Goal: Complete application form

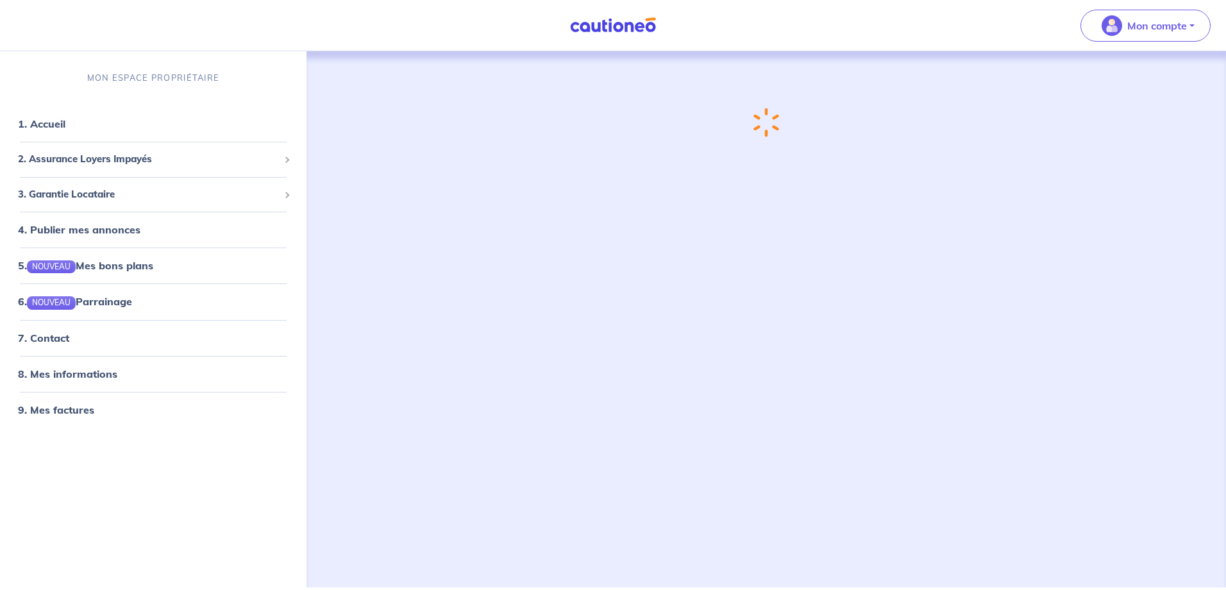
click at [573, 248] on div "Chargement..." at bounding box center [767, 303] width 848 height 505
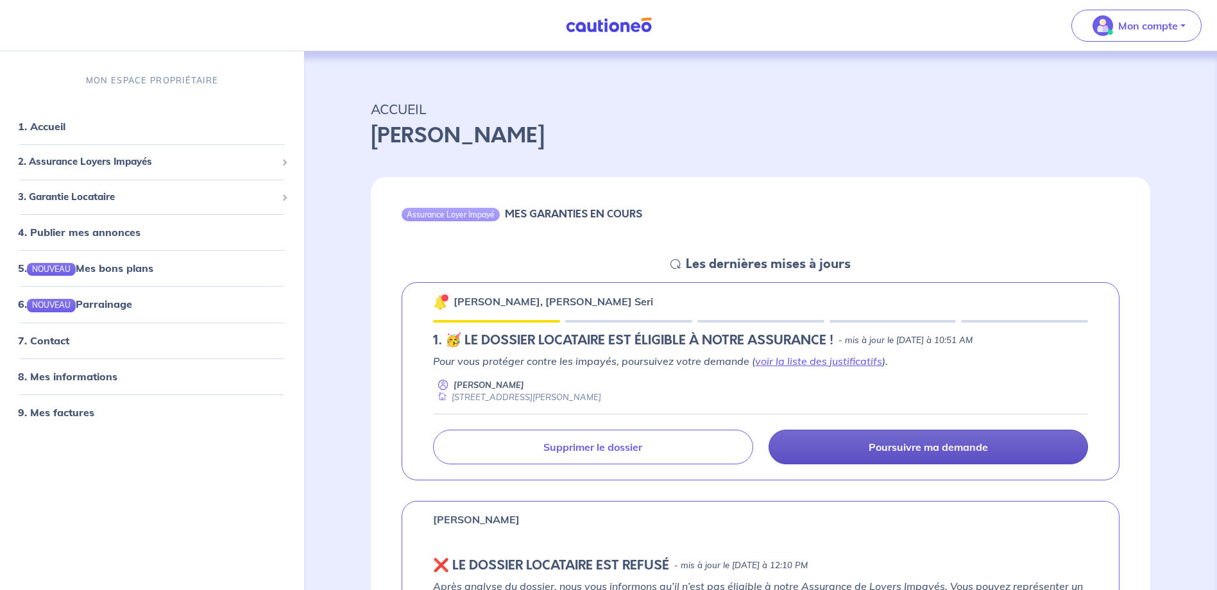
click at [897, 455] on link "Poursuivre ma demande" at bounding box center [927, 447] width 319 height 35
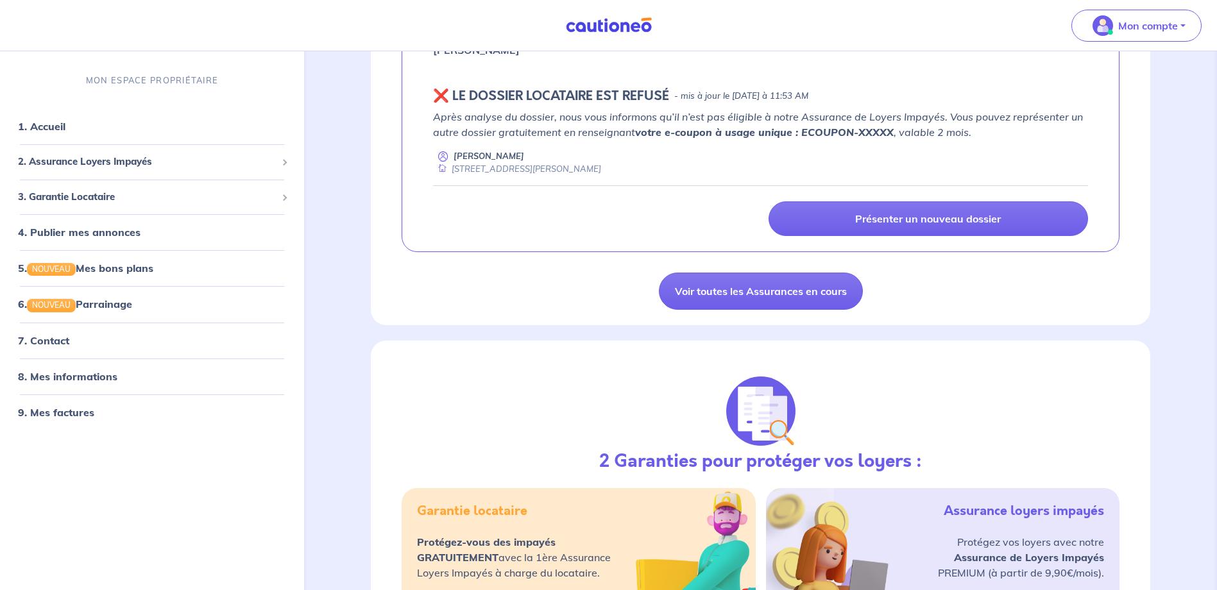
scroll to position [962, 0]
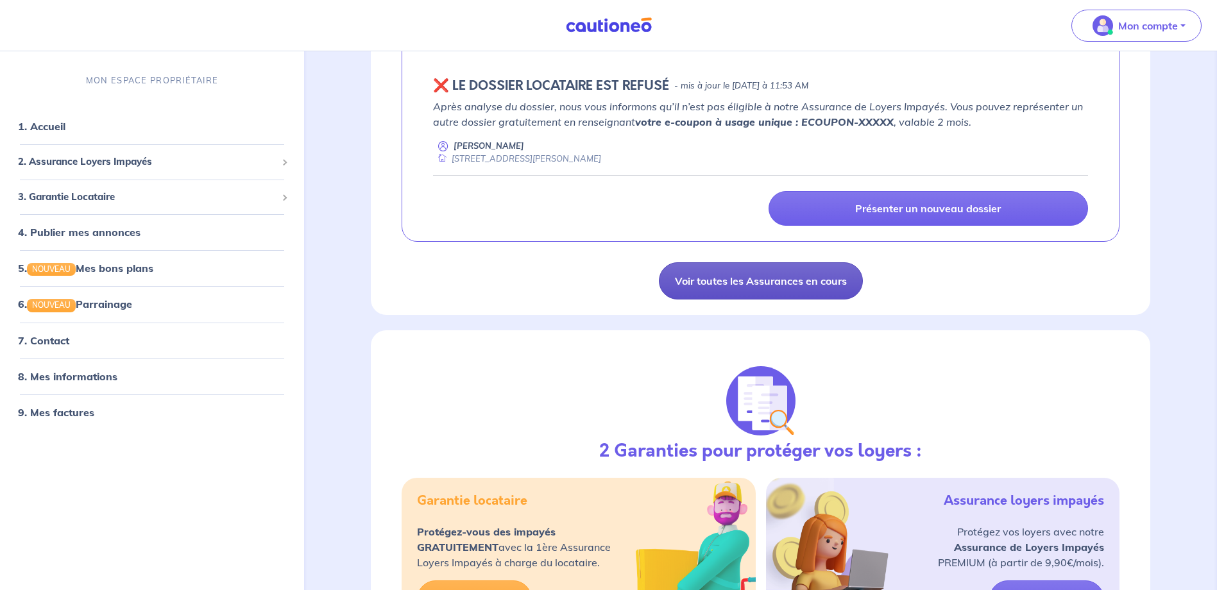
click at [777, 289] on link "Voir toutes les Assurances en cours" at bounding box center [761, 280] width 204 height 37
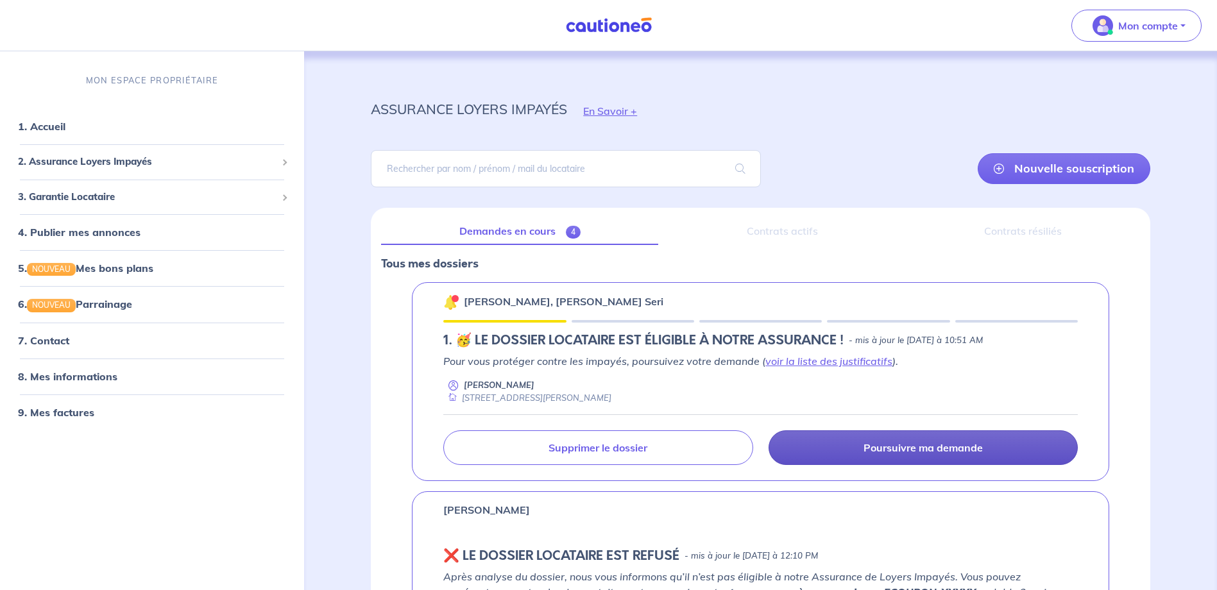
click at [907, 446] on p "Poursuivre ma demande" at bounding box center [922, 447] width 119 height 13
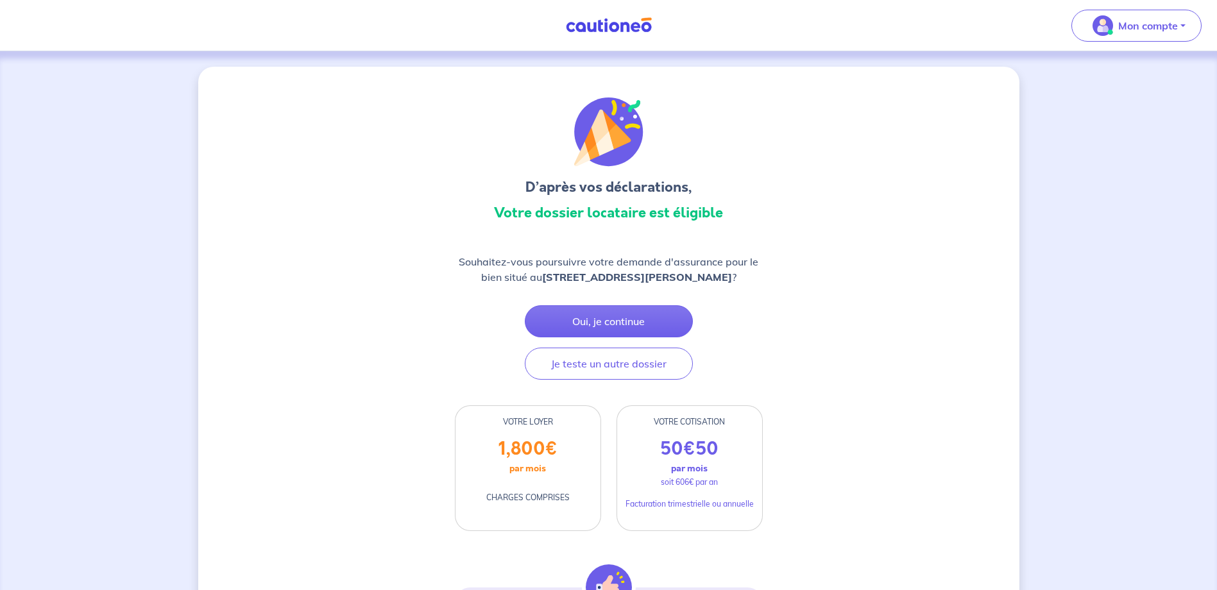
scroll to position [64, 0]
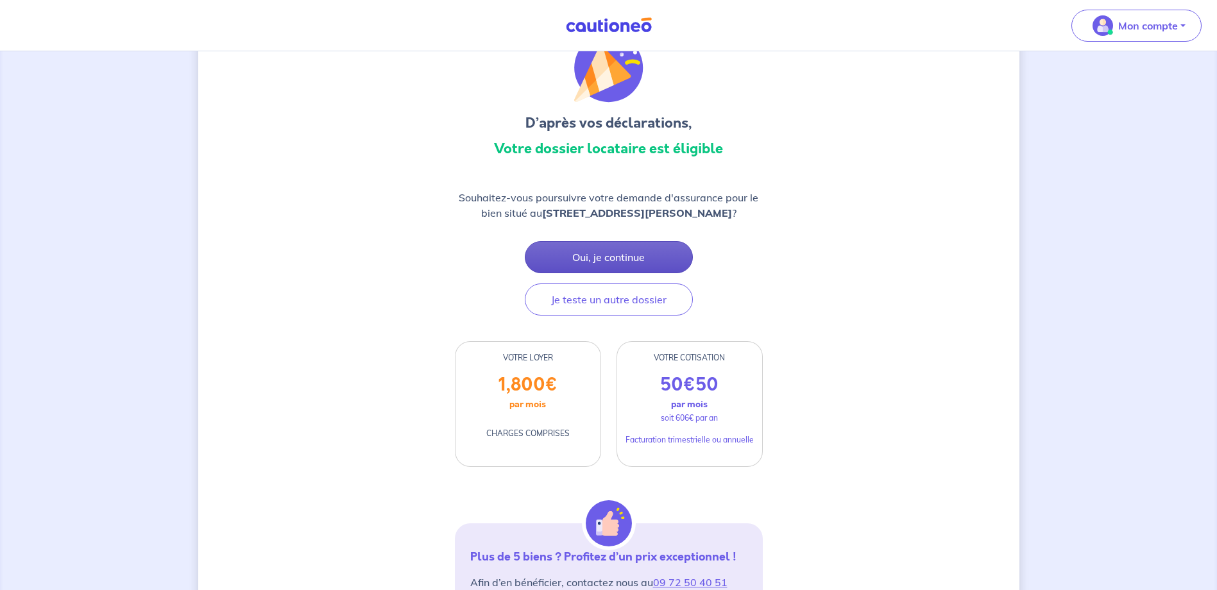
click at [639, 266] on button "Oui, je continue" at bounding box center [609, 257] width 168 height 32
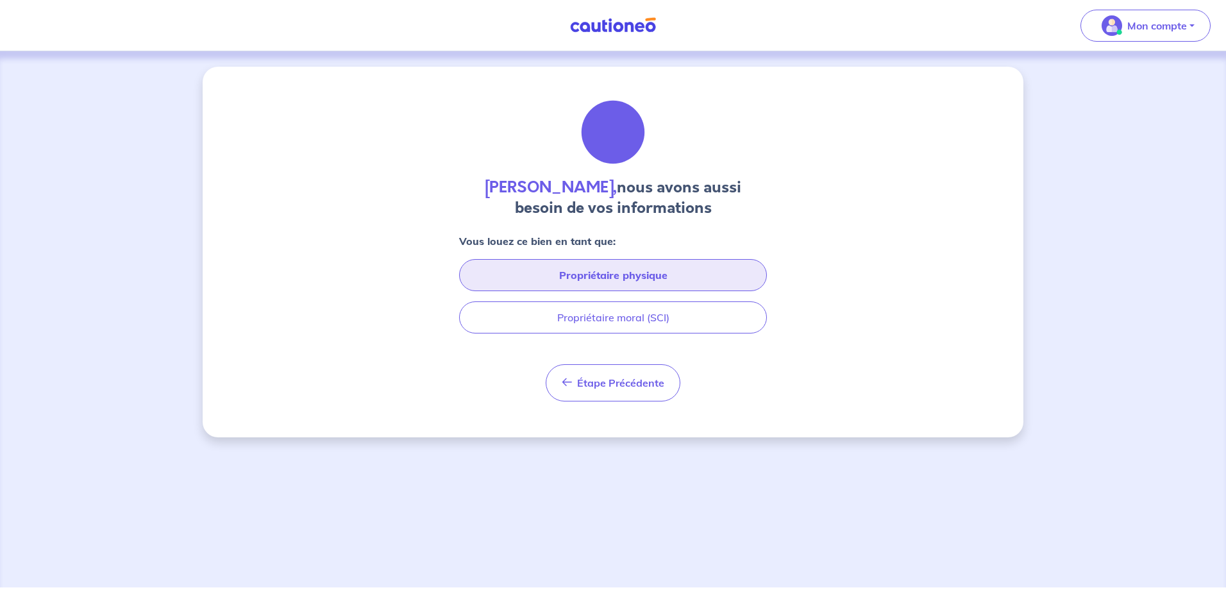
click at [711, 276] on button "Propriétaire physique" at bounding box center [613, 275] width 308 height 32
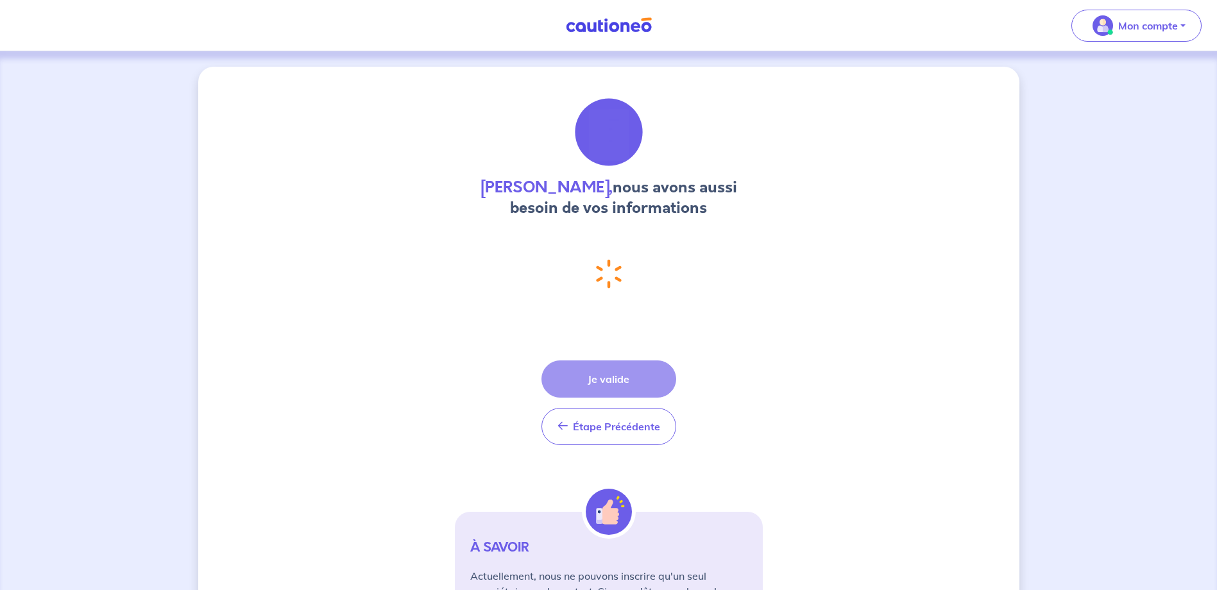
select select "FR"
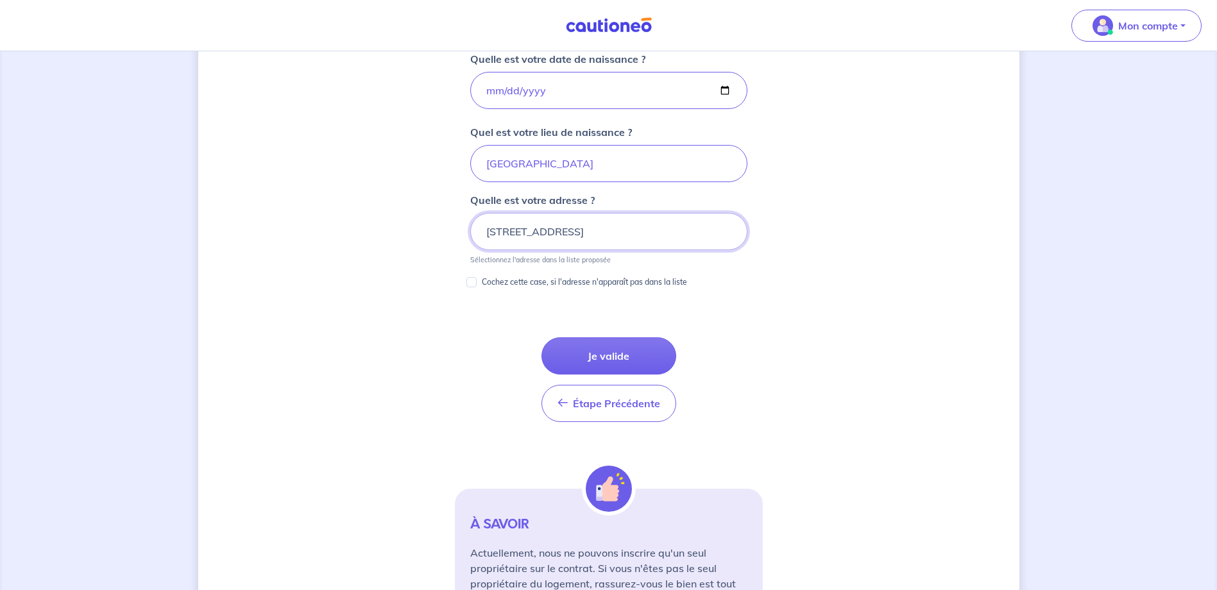
scroll to position [595, 0]
click at [625, 345] on button "Je valide" at bounding box center [608, 355] width 135 height 37
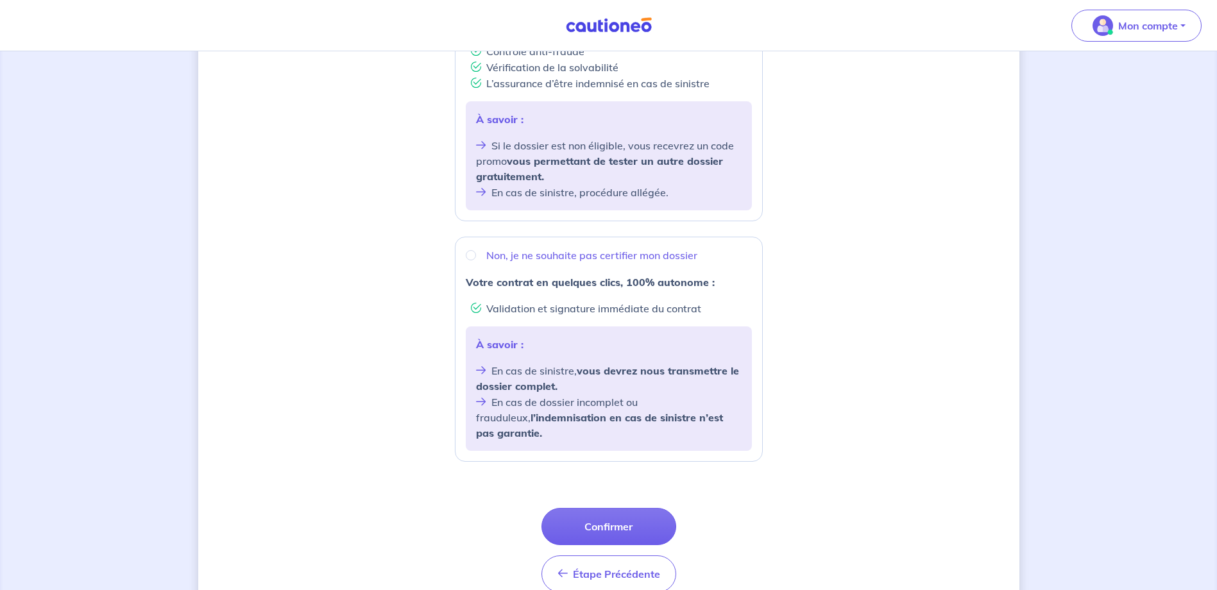
scroll to position [369, 0]
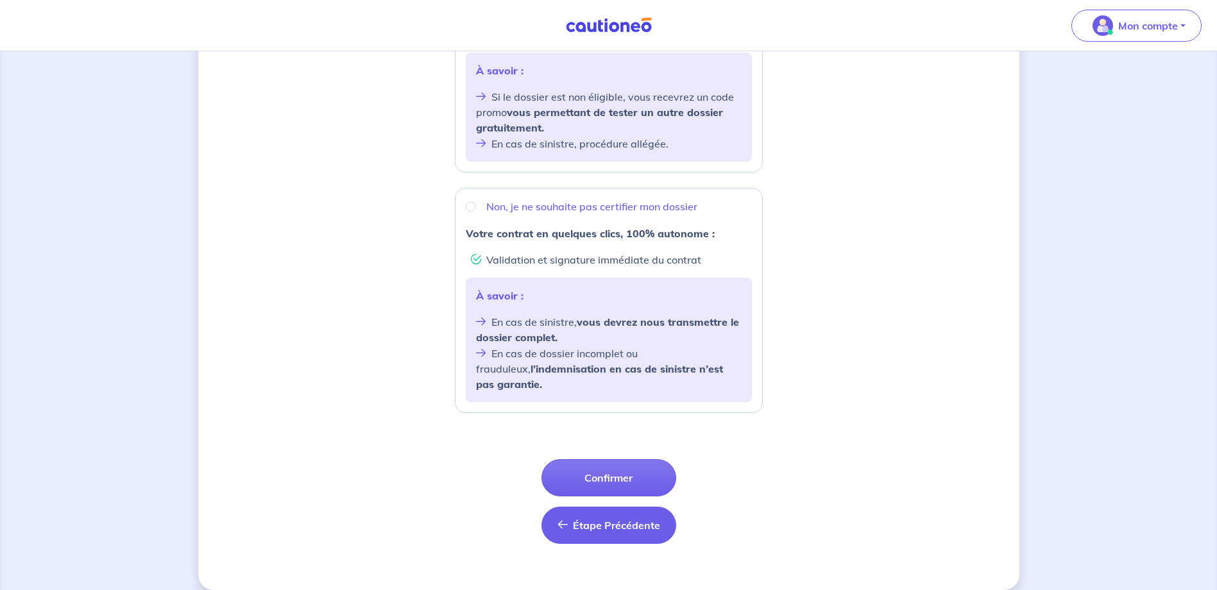
click at [648, 519] on span "Étape Précédente" at bounding box center [616, 525] width 87 height 13
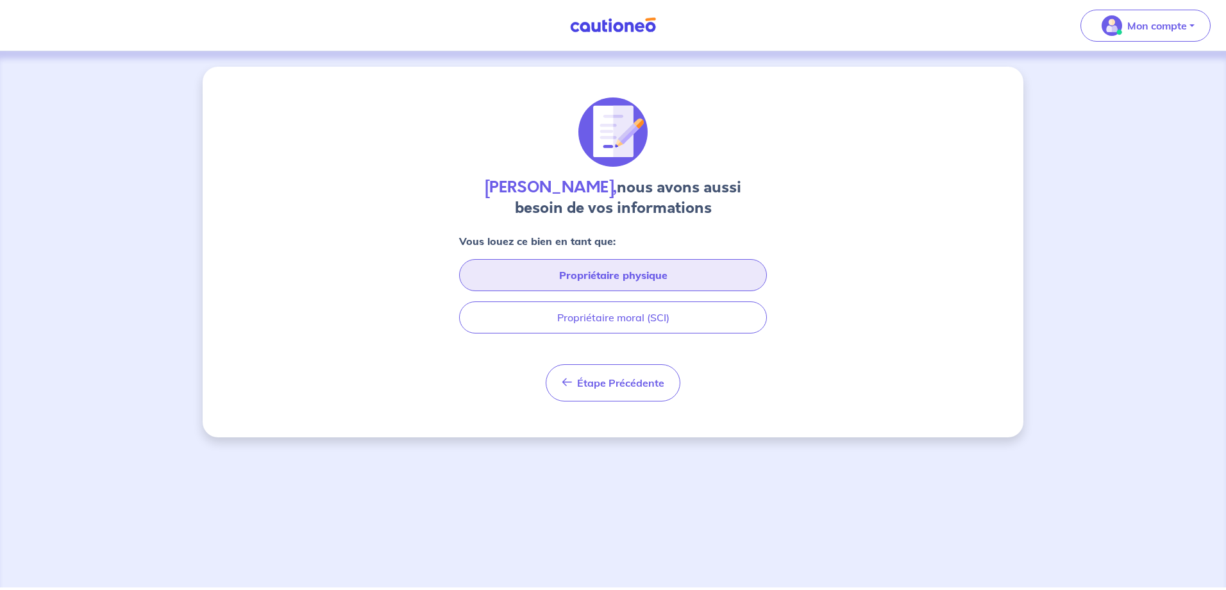
click at [669, 281] on button "Propriétaire physique" at bounding box center [613, 275] width 308 height 32
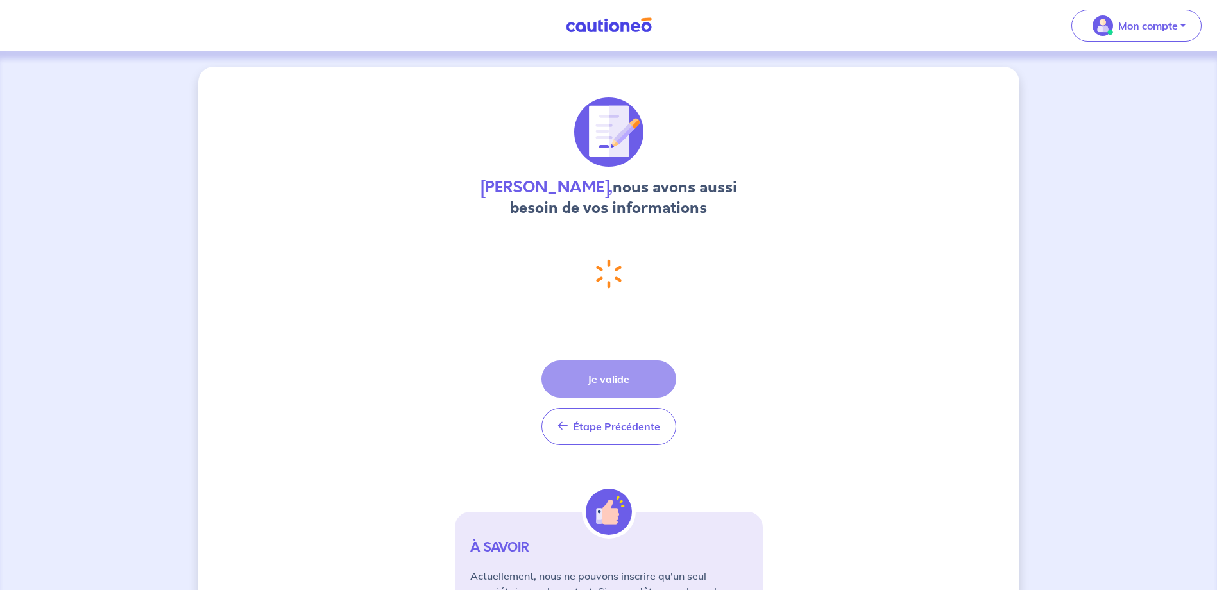
select select "FR"
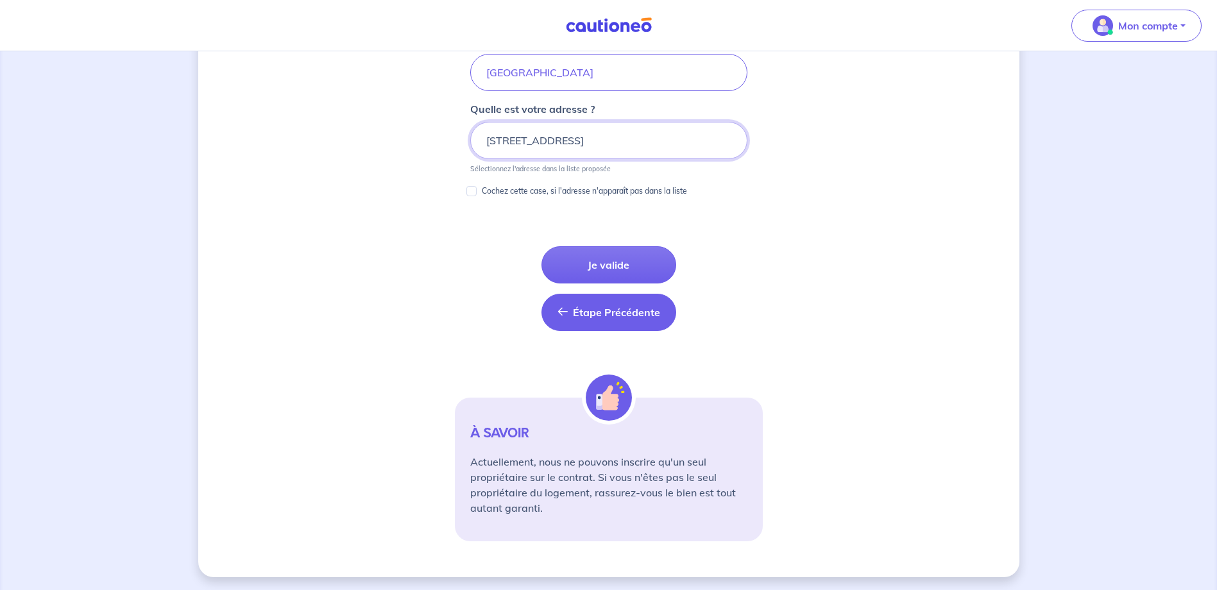
scroll to position [688, 0]
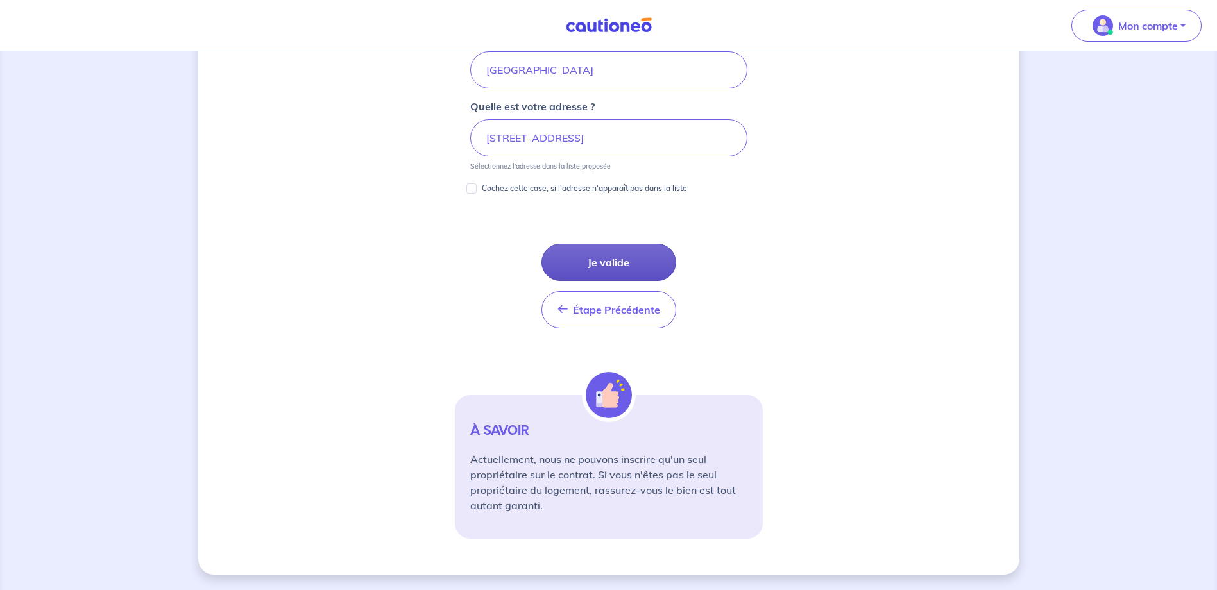
click at [628, 279] on button "Je valide" at bounding box center [608, 262] width 135 height 37
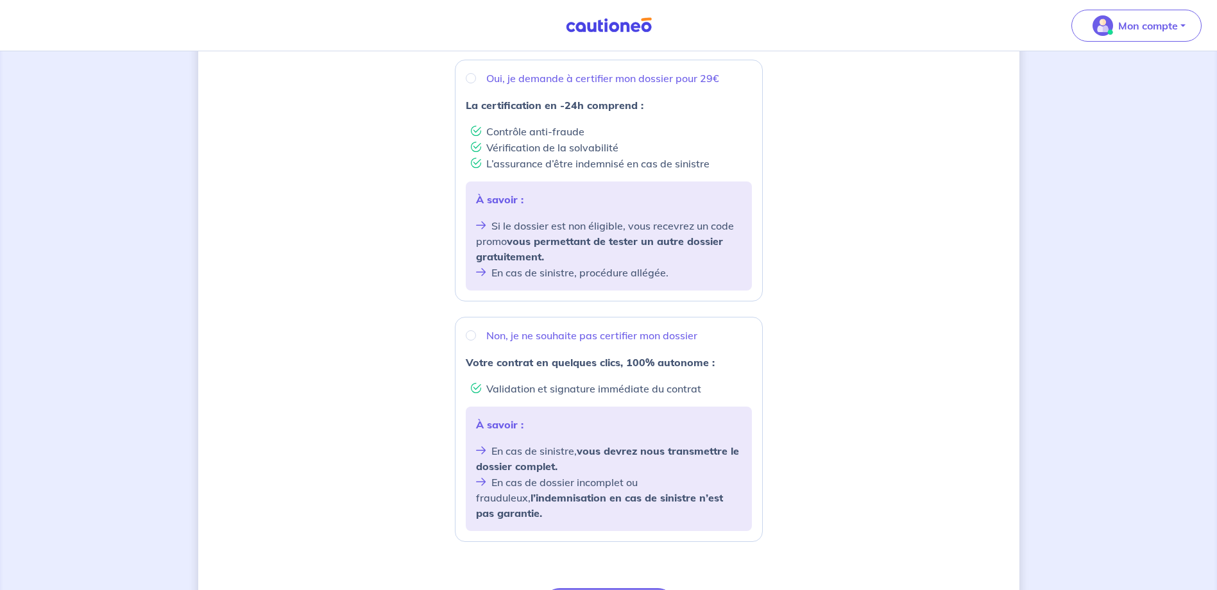
scroll to position [257, 0]
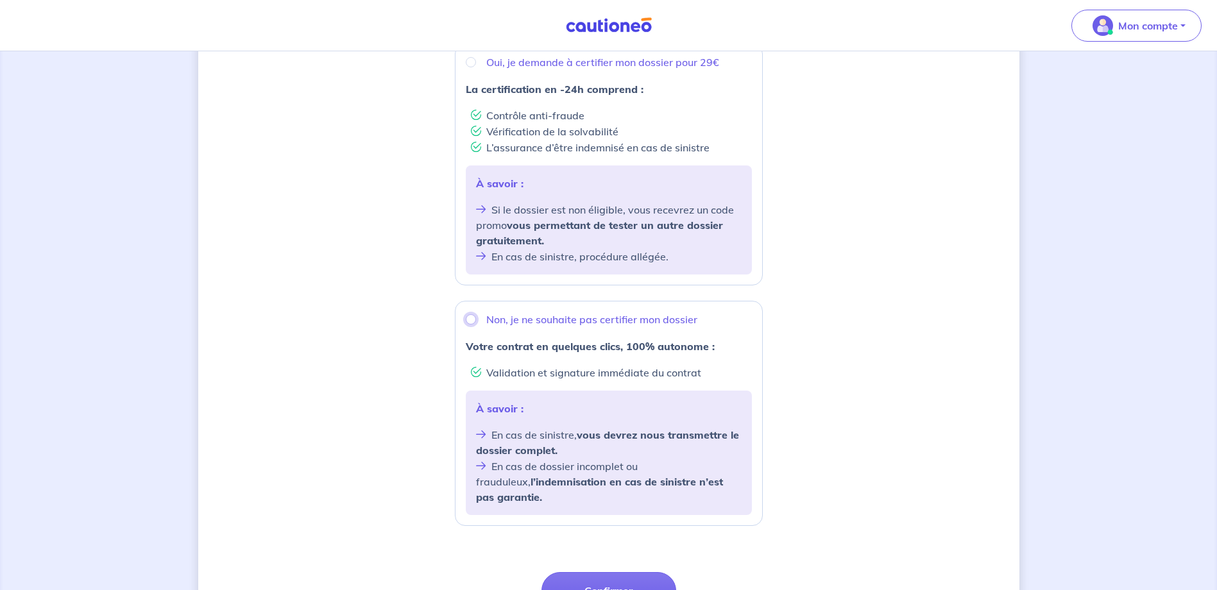
click at [471, 321] on input "Non, je ne souhaite pas certifier mon dossier" at bounding box center [471, 319] width 10 height 10
radio input "true"
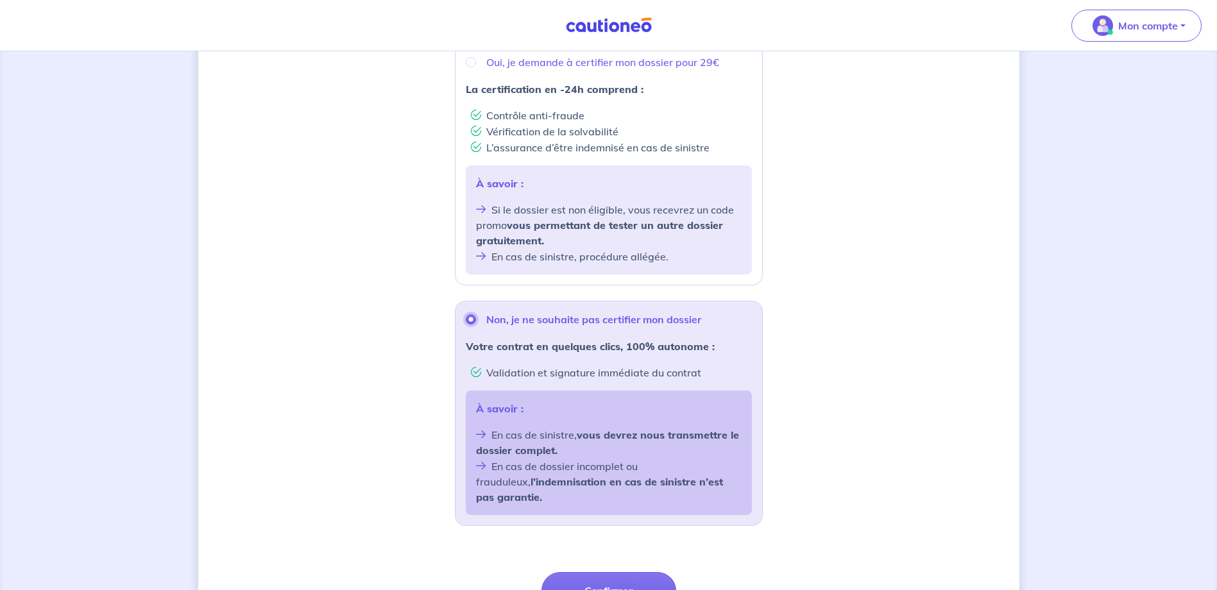
click at [471, 321] on input "Non, je ne souhaite pas certifier mon dossier" at bounding box center [471, 319] width 10 height 10
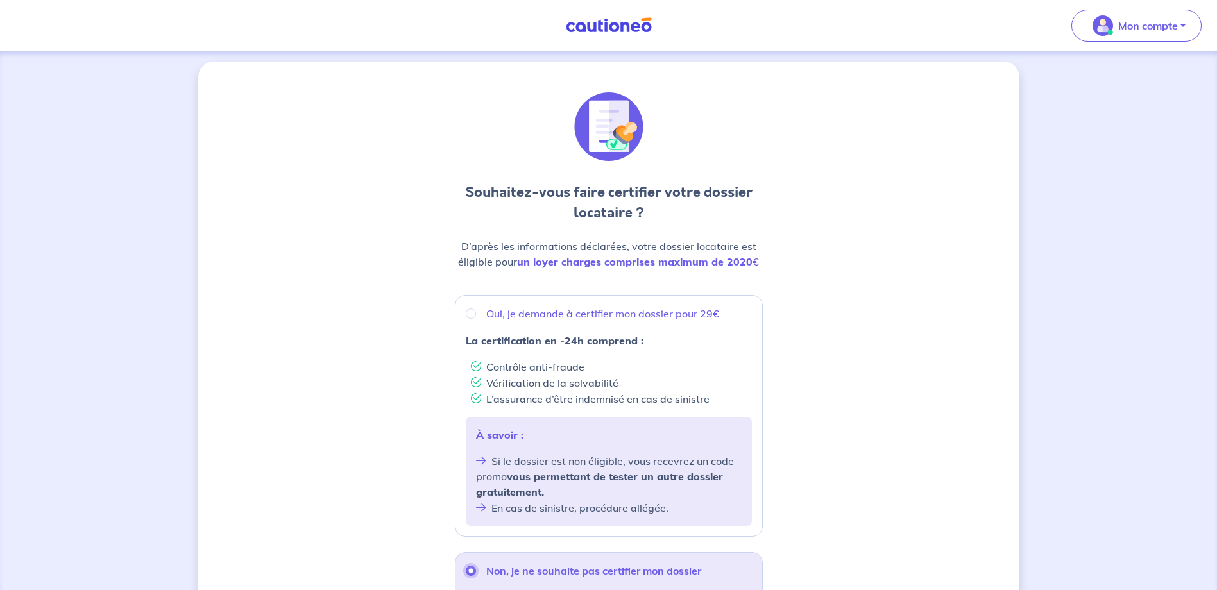
scroll to position [0, 0]
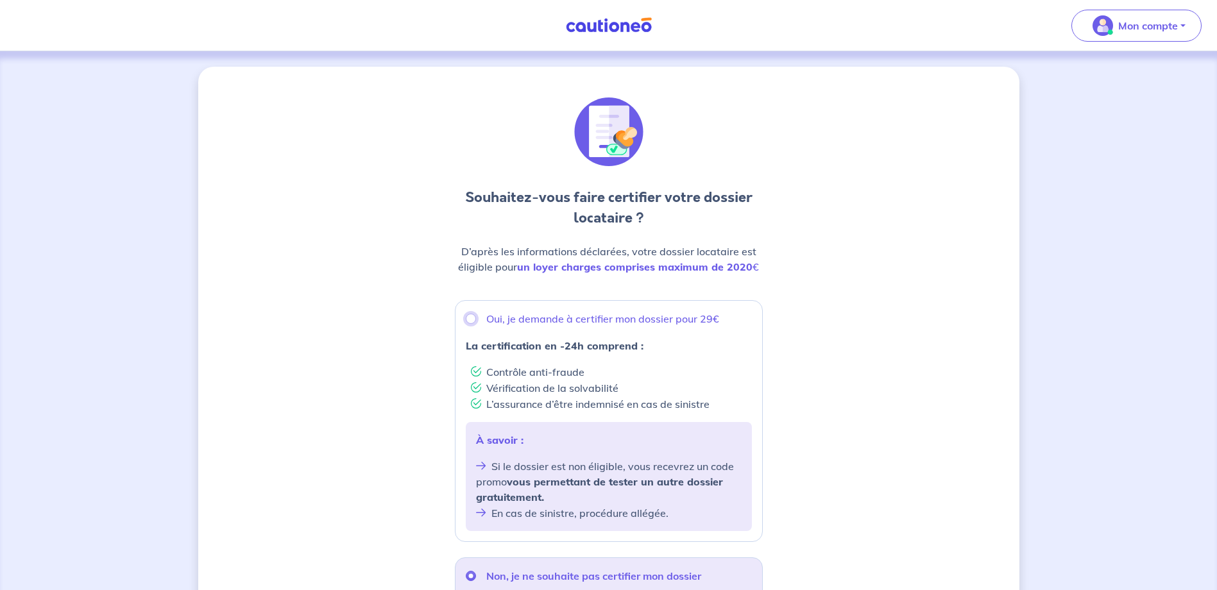
click at [475, 321] on input "Oui, je demande à certifier mon dossier pour 29€" at bounding box center [471, 319] width 10 height 10
radio input "true"
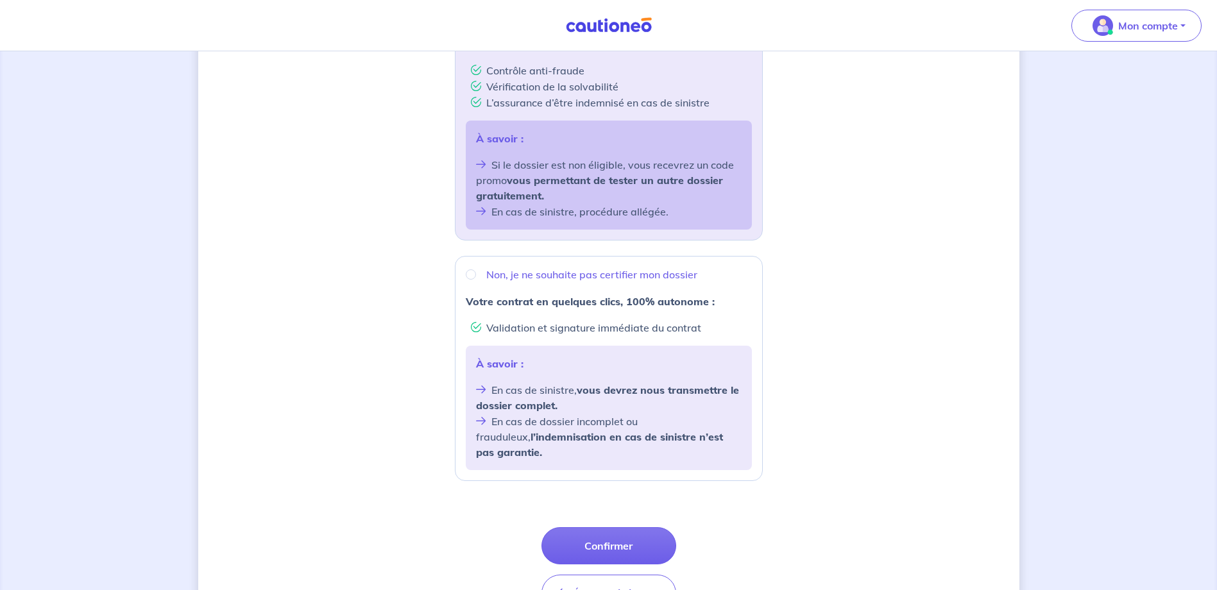
scroll to position [321, 0]
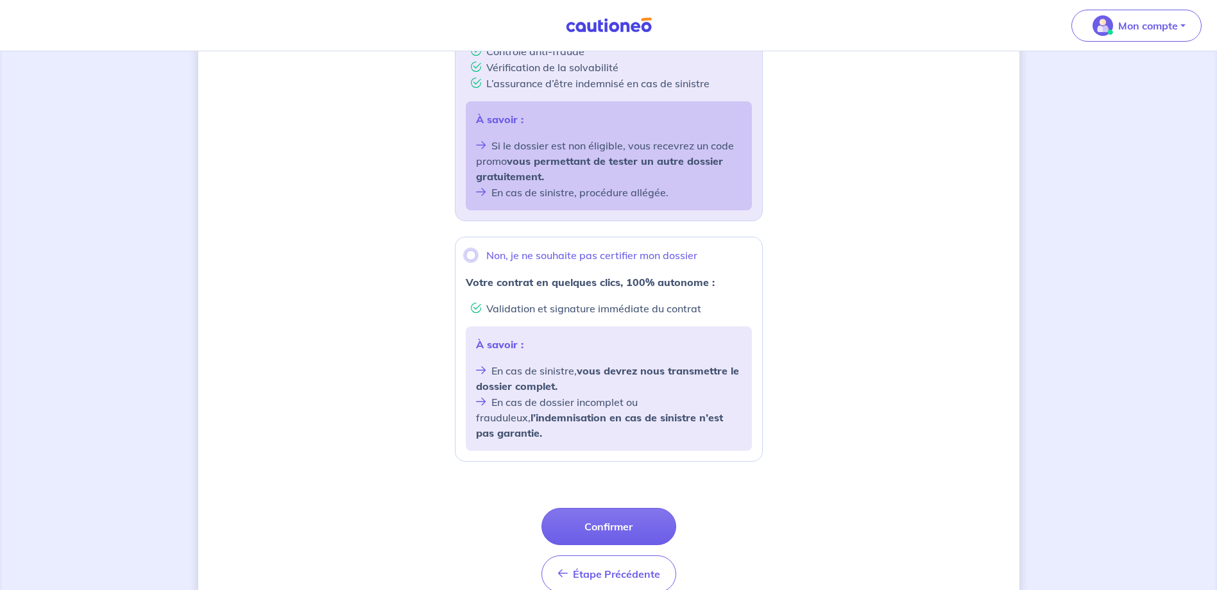
click at [473, 258] on input "Non, je ne souhaite pas certifier mon dossier" at bounding box center [471, 255] width 10 height 10
radio input "true"
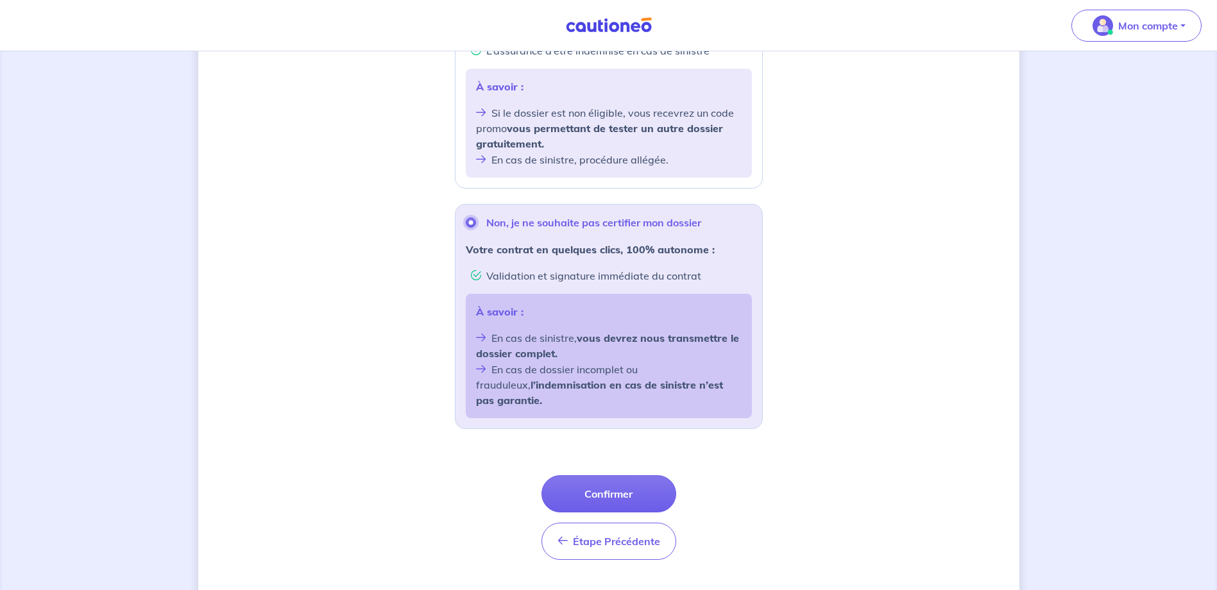
scroll to position [369, 0]
